Goal: Task Accomplishment & Management: Complete application form

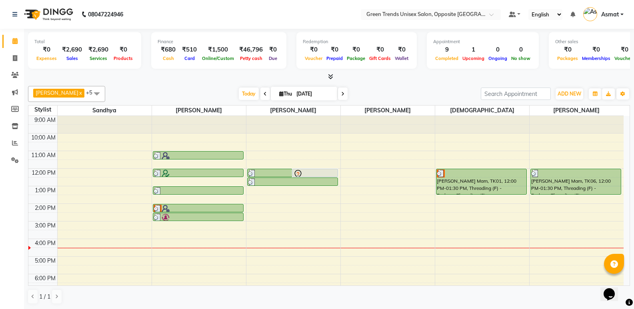
drag, startPoint x: 238, startPoint y: 96, endPoint x: 362, endPoint y: 87, distance: 124.7
click at [239, 96] on span "Today" at bounding box center [249, 94] width 20 height 12
click at [362, 87] on div "[PERSON_NAME] x [PERSON_NAME] x [PERSON_NAME] x [PERSON_NAME] x +5 Select All […" at bounding box center [329, 94] width 602 height 16
click at [239, 91] on span "Today" at bounding box center [249, 94] width 20 height 12
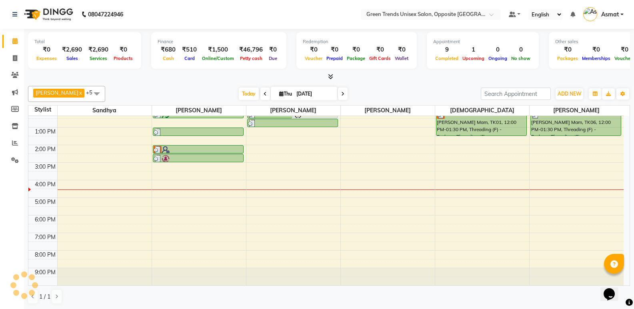
click at [417, 90] on div "[DATE] [DATE]" at bounding box center [293, 94] width 368 height 12
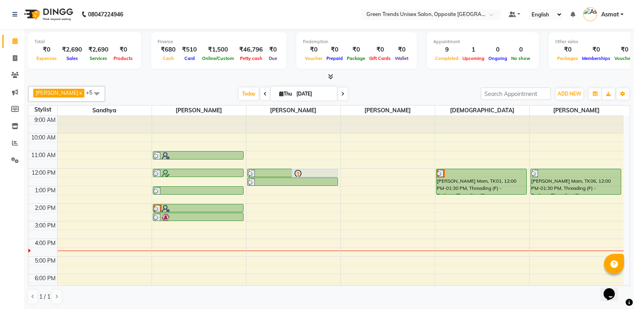
click at [132, 252] on div "9:00 AM 10:00 AM 11:00 AM 12:00 PM 1:00 PM 2:00 PM 3:00 PM 4:00 PM 5:00 PM 6:00…" at bounding box center [325, 230] width 595 height 228
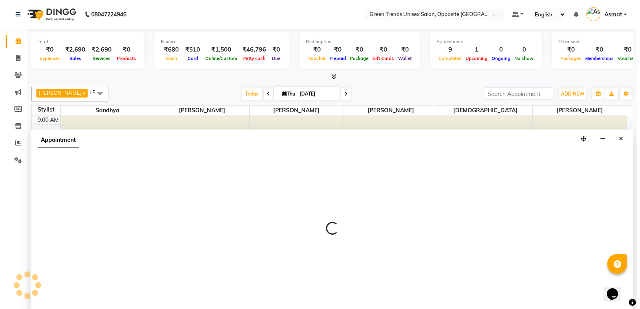
scroll to position [0, 0]
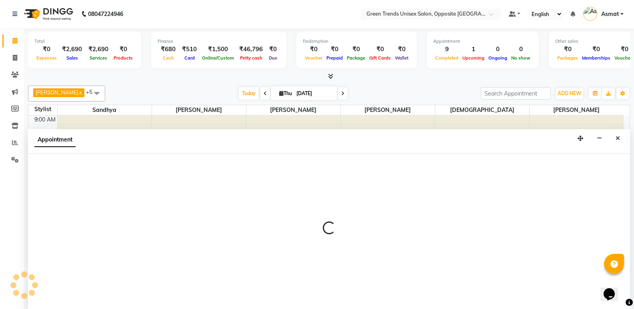
select select "35063"
select select "990"
select select "tentative"
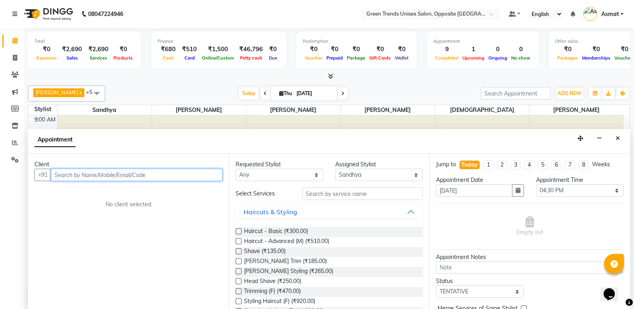
click at [76, 175] on input "text" at bounding box center [137, 175] width 172 height 12
type input "9443986199"
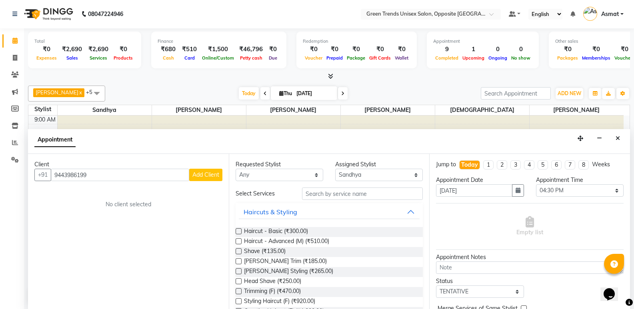
click at [201, 175] on span "Add Client" at bounding box center [205, 174] width 27 height 7
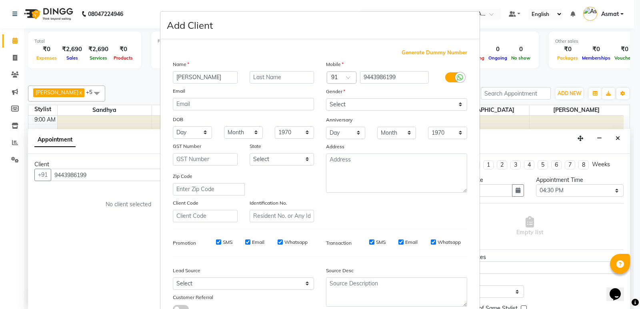
type input "[PERSON_NAME]"
click at [371, 105] on select "Select [DEMOGRAPHIC_DATA] [DEMOGRAPHIC_DATA] Other Prefer Not To Say" at bounding box center [396, 104] width 141 height 12
select select "[DEMOGRAPHIC_DATA]"
click at [326, 98] on select "Select [DEMOGRAPHIC_DATA] [DEMOGRAPHIC_DATA] Other Prefer Not To Say" at bounding box center [396, 104] width 141 height 12
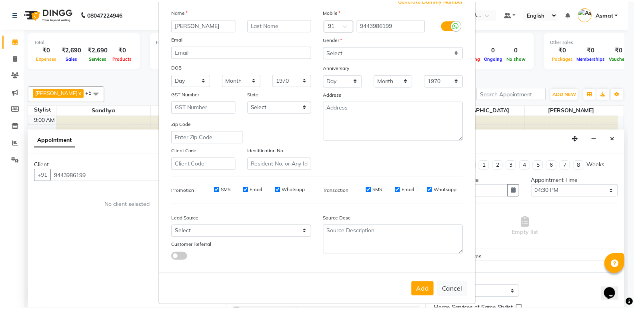
scroll to position [60, 0]
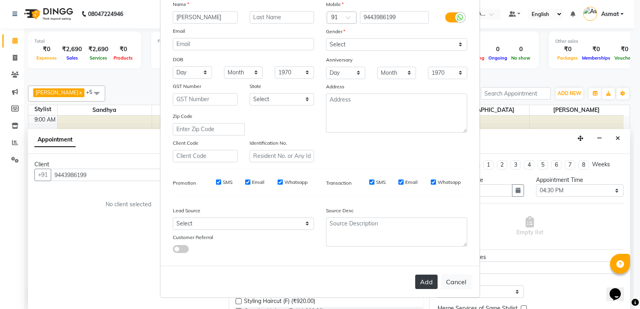
click at [426, 284] on button "Add" at bounding box center [426, 282] width 22 height 14
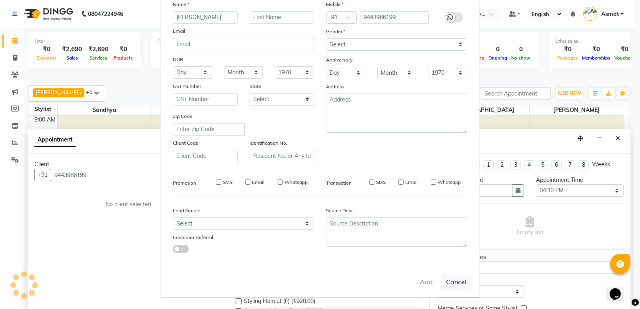
type input "94******99"
select select
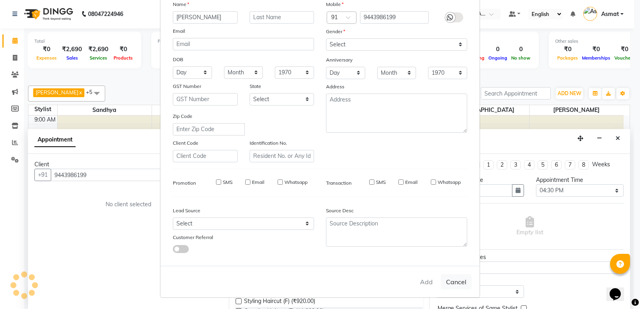
select select
checkbox input "false"
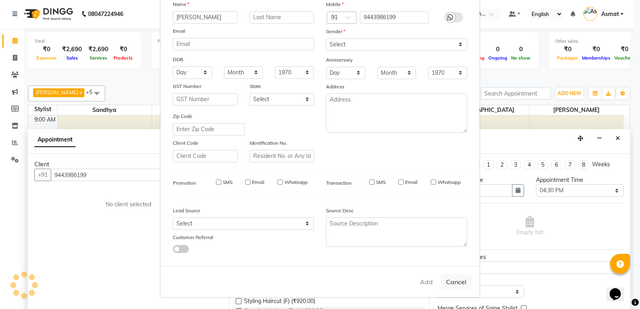
checkbox input "false"
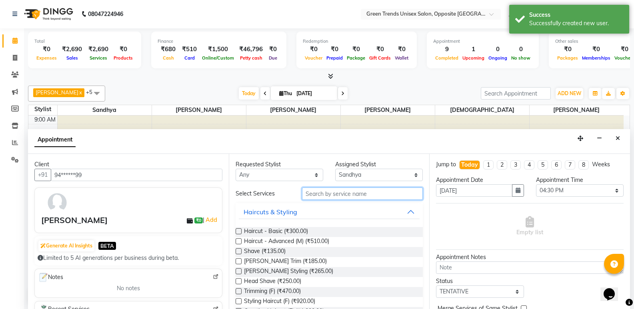
click at [350, 190] on input "text" at bounding box center [362, 194] width 121 height 12
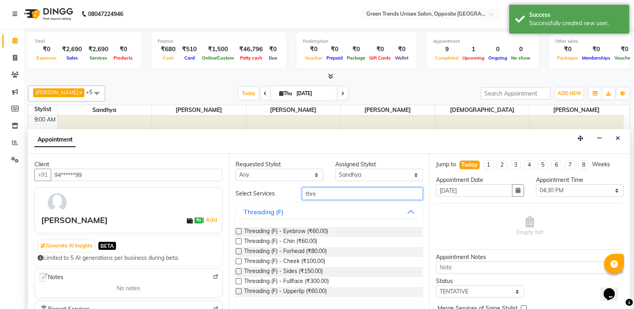
type input "thre"
click at [239, 231] on label at bounding box center [239, 231] width 6 height 6
click at [239, 231] on input "checkbox" at bounding box center [238, 232] width 5 height 5
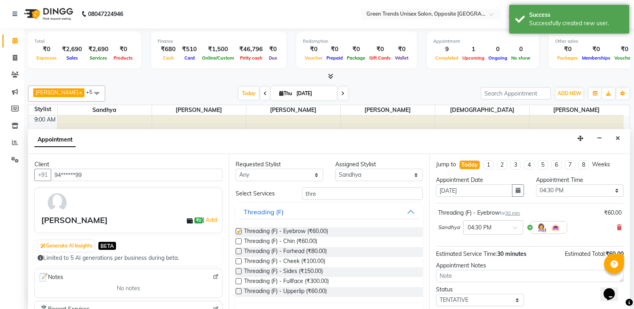
checkbox input "false"
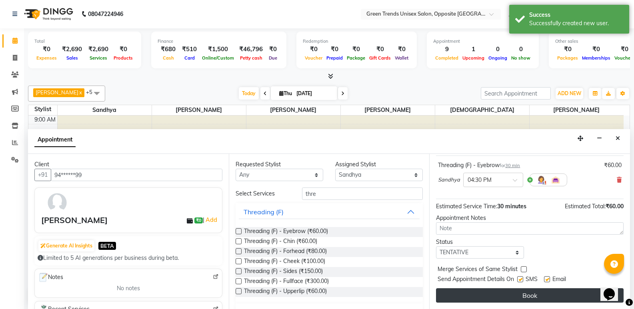
click at [555, 289] on button "Book" at bounding box center [530, 295] width 188 height 14
click at [555, 289] on div "Book" at bounding box center [530, 295] width 188 height 14
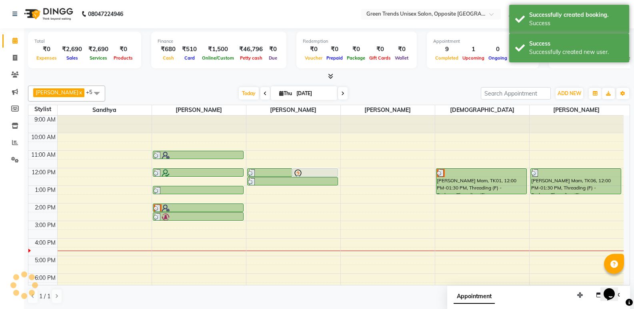
scroll to position [0, 0]
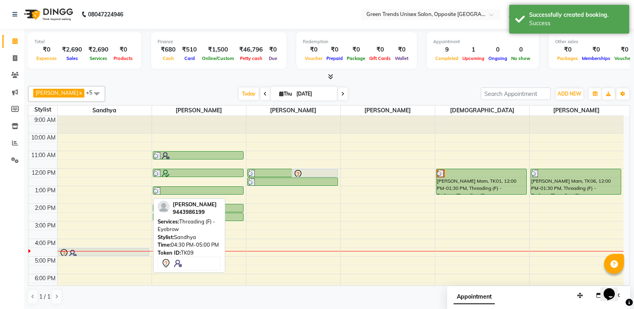
click at [83, 252] on div at bounding box center [103, 254] width 89 height 10
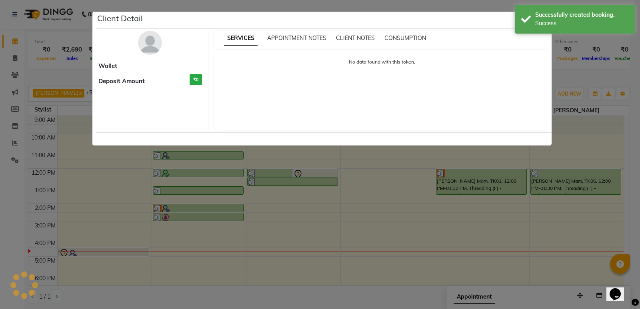
select select "7"
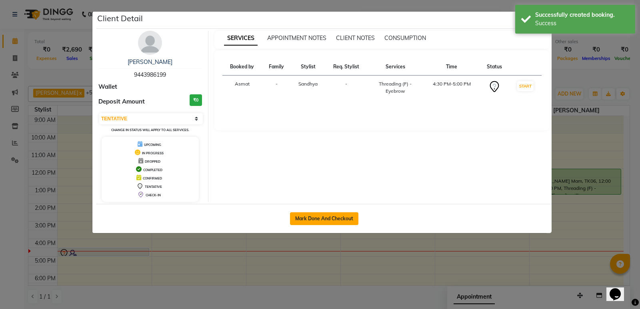
click at [323, 216] on button "Mark Done And Checkout" at bounding box center [324, 218] width 68 height 13
select select "service"
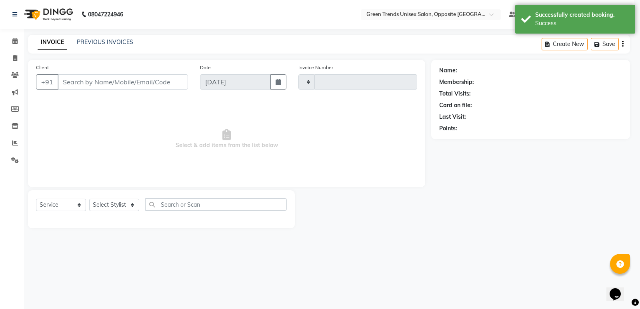
type input "1116"
select select "5225"
type input "94******99"
select select "35063"
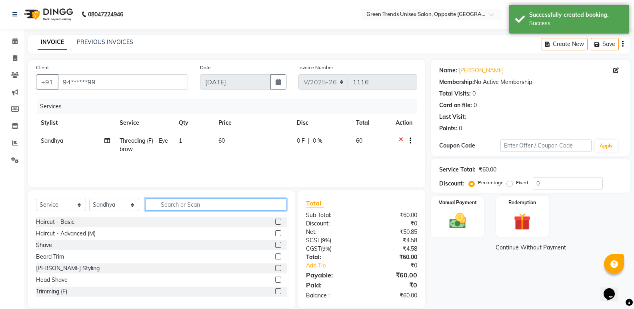
click at [199, 210] on input "text" at bounding box center [216, 204] width 142 height 12
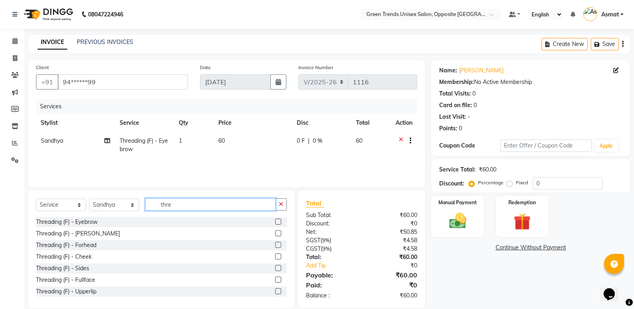
type input "thre"
click at [275, 243] on label at bounding box center [278, 245] width 6 height 6
click at [275, 243] on input "checkbox" at bounding box center [277, 245] width 5 height 5
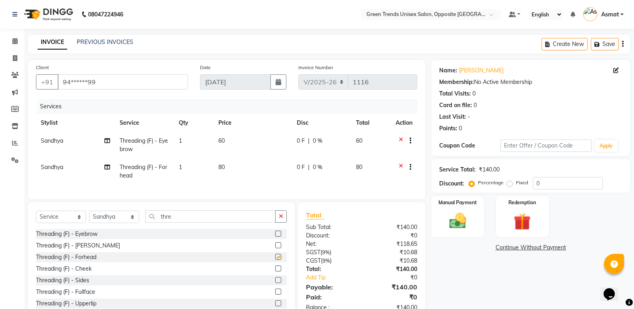
checkbox input "false"
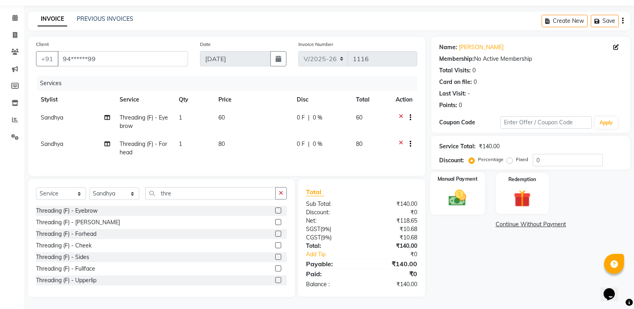
click at [472, 188] on img at bounding box center [457, 198] width 28 height 20
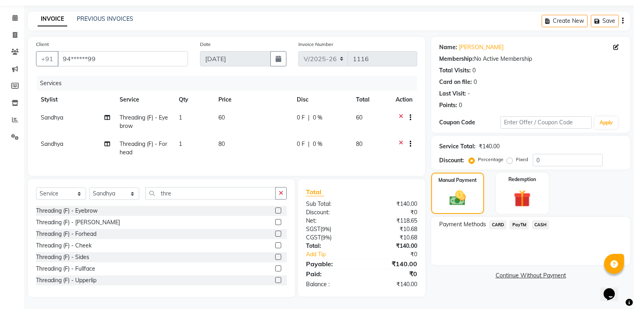
click at [526, 220] on span "PayTM" at bounding box center [519, 224] width 19 height 9
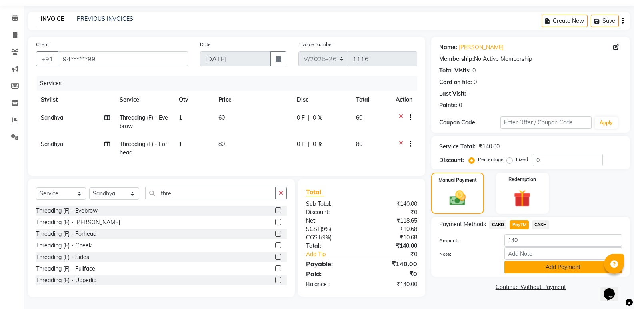
click at [546, 262] on button "Add Payment" at bounding box center [563, 267] width 118 height 12
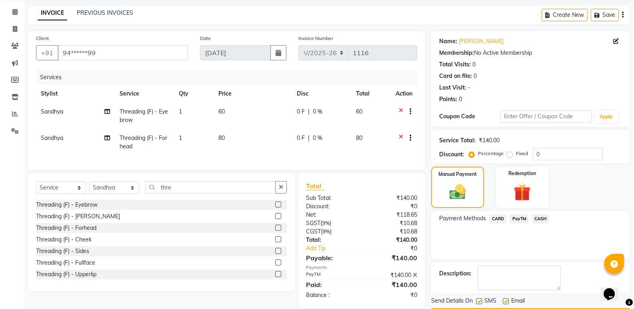
scroll to position [53, 0]
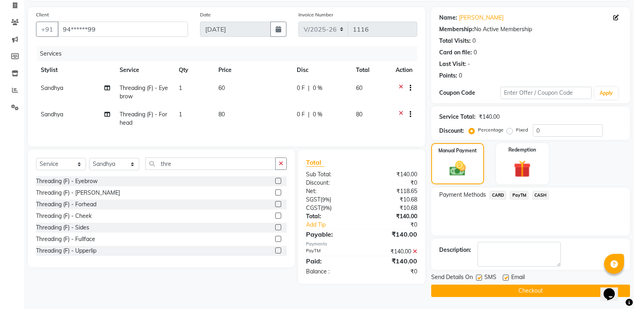
click at [564, 290] on button "Checkout" at bounding box center [530, 291] width 199 height 12
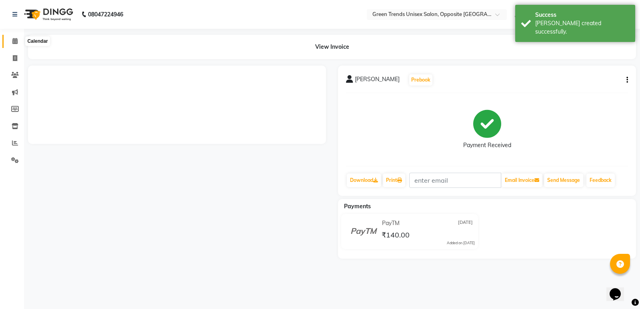
click at [19, 41] on span at bounding box center [15, 41] width 14 height 9
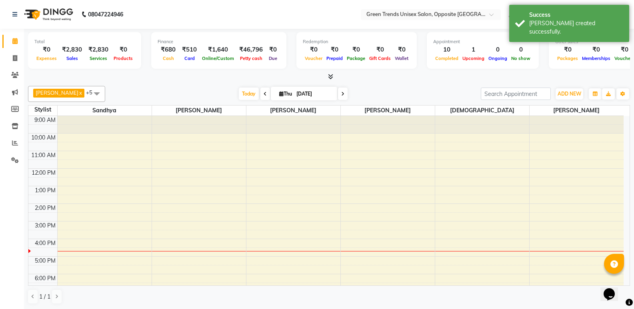
scroll to position [44, 0]
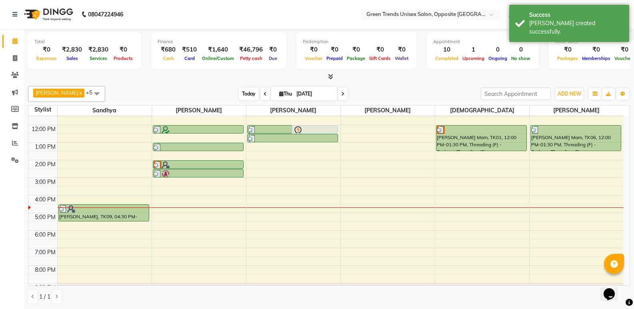
click at [239, 92] on span "Today" at bounding box center [249, 94] width 20 height 12
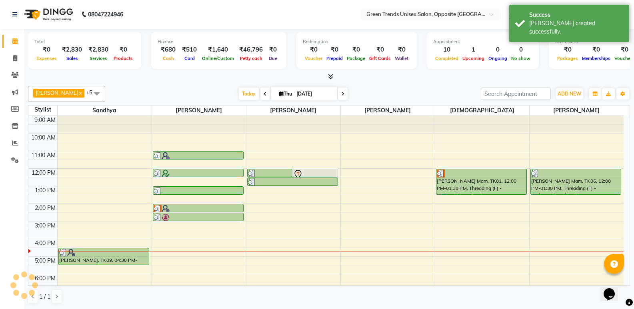
scroll to position [59, 0]
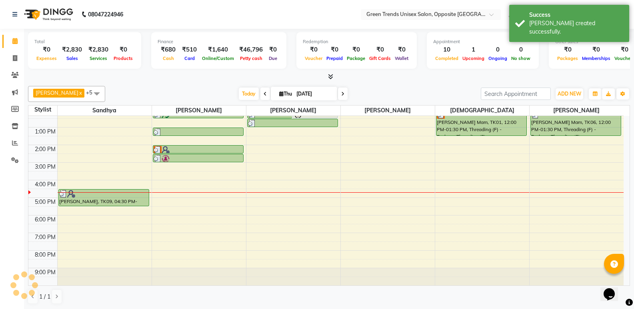
click at [210, 82] on div "Total ₹0 Expenses ₹2,830 Sales ₹2,830 Services ₹0 Products Finance ₹680 Cash ₹5…" at bounding box center [329, 169] width 610 height 281
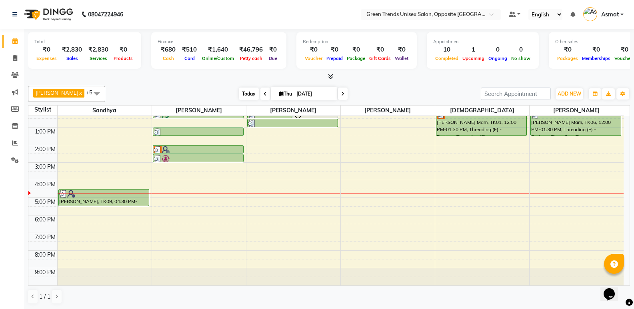
click at [241, 97] on span "Today" at bounding box center [249, 94] width 20 height 12
click at [211, 91] on div "[DATE] [DATE]" at bounding box center [293, 94] width 368 height 12
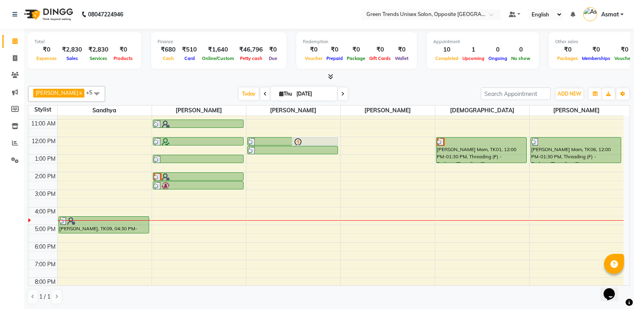
scroll to position [0, 0]
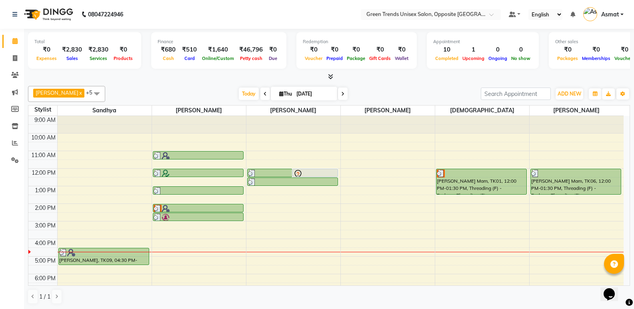
click at [360, 81] on div at bounding box center [329, 77] width 602 height 8
click at [242, 95] on span "Today" at bounding box center [249, 94] width 20 height 12
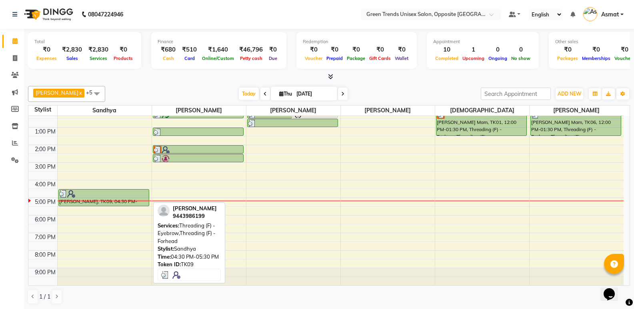
click at [138, 198] on div "[PERSON_NAME], TK09, 04:30 PM-05:30 PM, Threading (F) - Eyebrow,Threading (F) -…" at bounding box center [104, 198] width 90 height 16
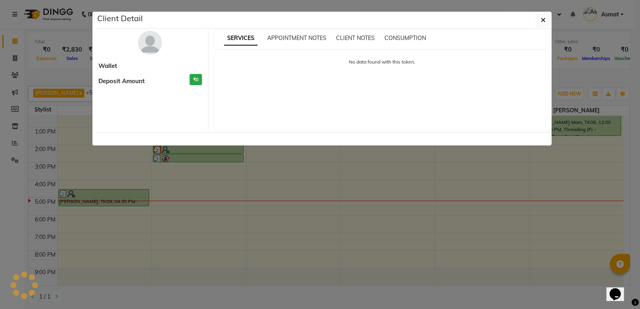
select select "3"
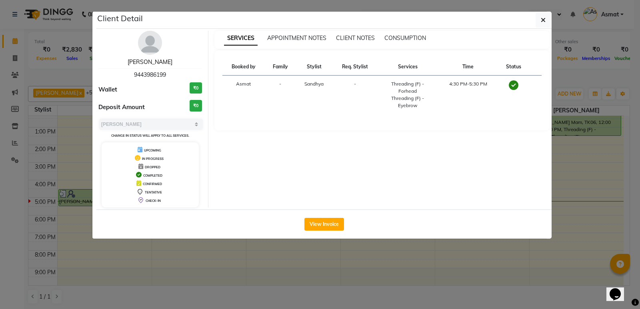
click at [151, 62] on link "[PERSON_NAME]" at bounding box center [150, 61] width 45 height 7
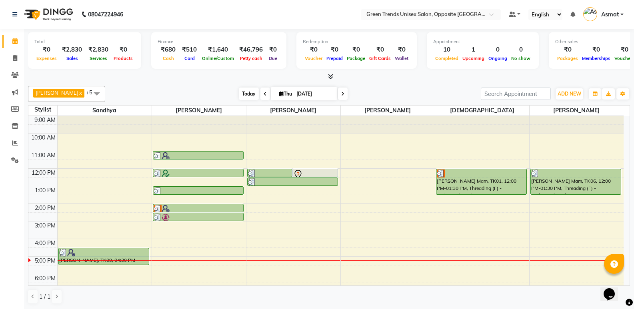
click at [239, 97] on span "Today" at bounding box center [249, 94] width 20 height 12
click at [239, 96] on span "Today" at bounding box center [249, 94] width 20 height 12
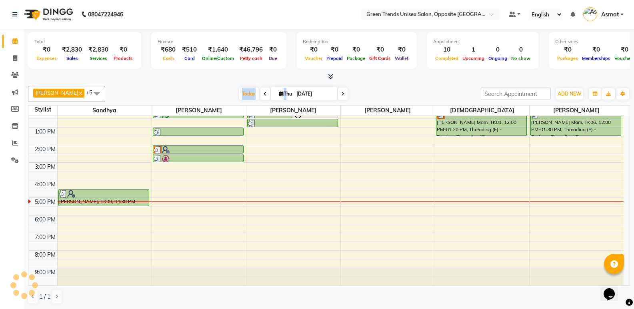
click at [184, 89] on div "[DATE] [DATE]" at bounding box center [293, 94] width 368 height 12
